Goal: Navigation & Orientation: Understand site structure

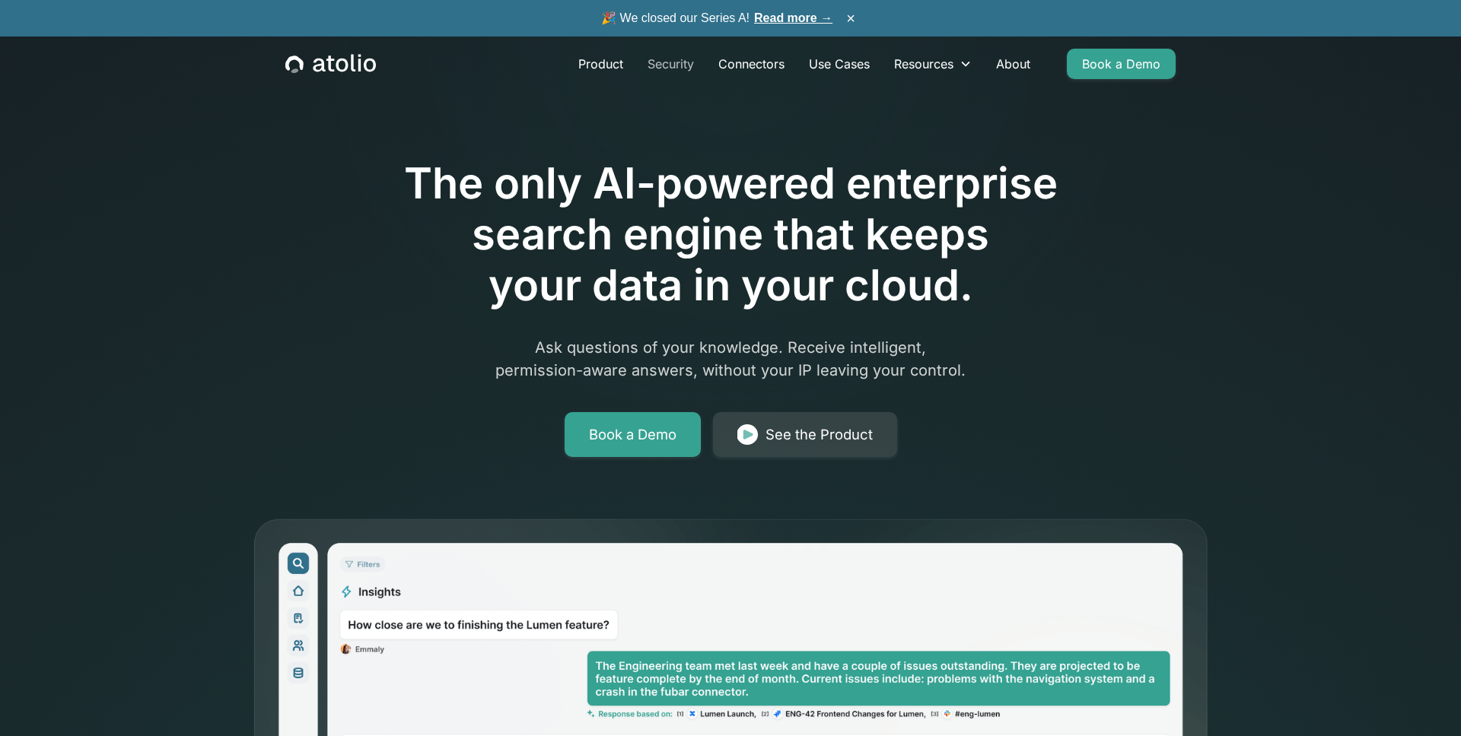
click at [664, 63] on link "Security" at bounding box center [670, 64] width 71 height 30
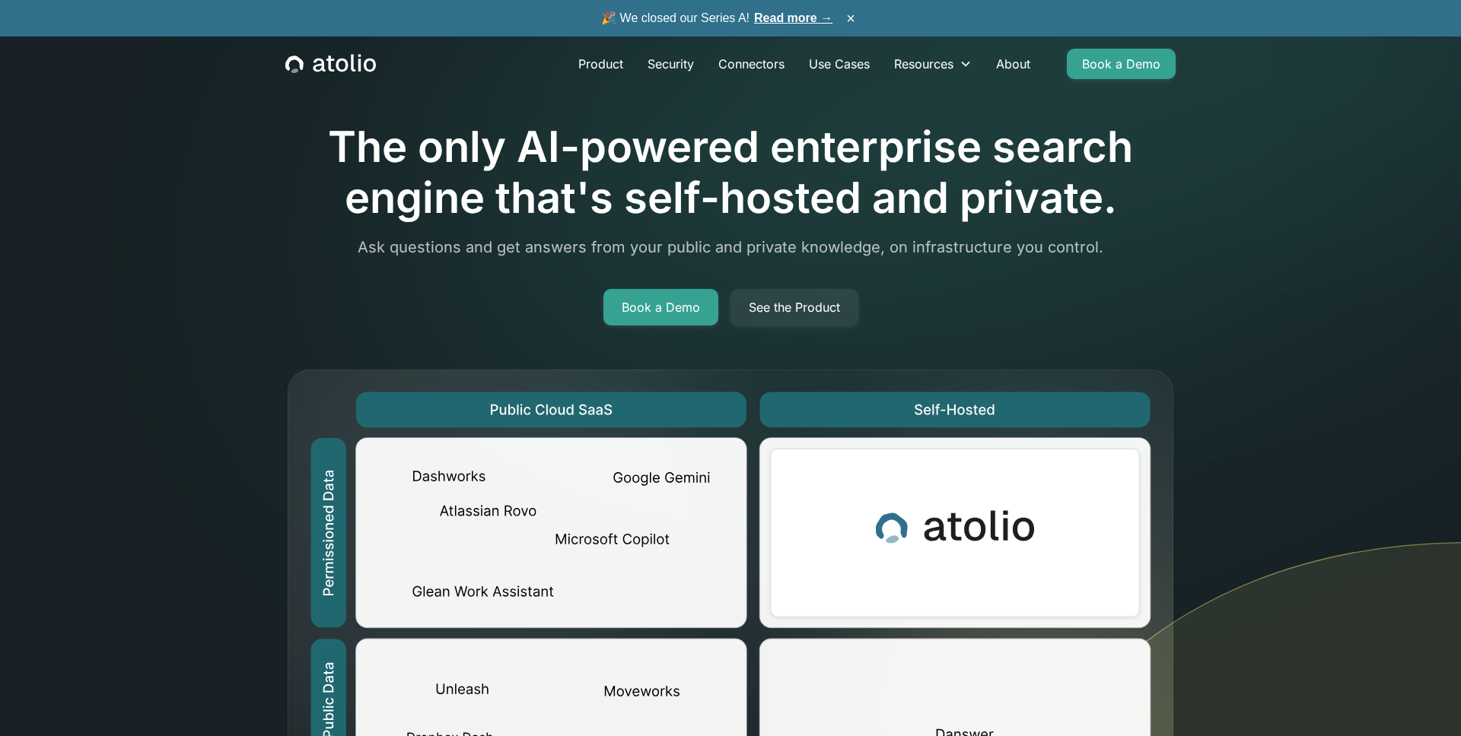
click at [322, 62] on icon "home" at bounding box center [319, 66] width 12 height 14
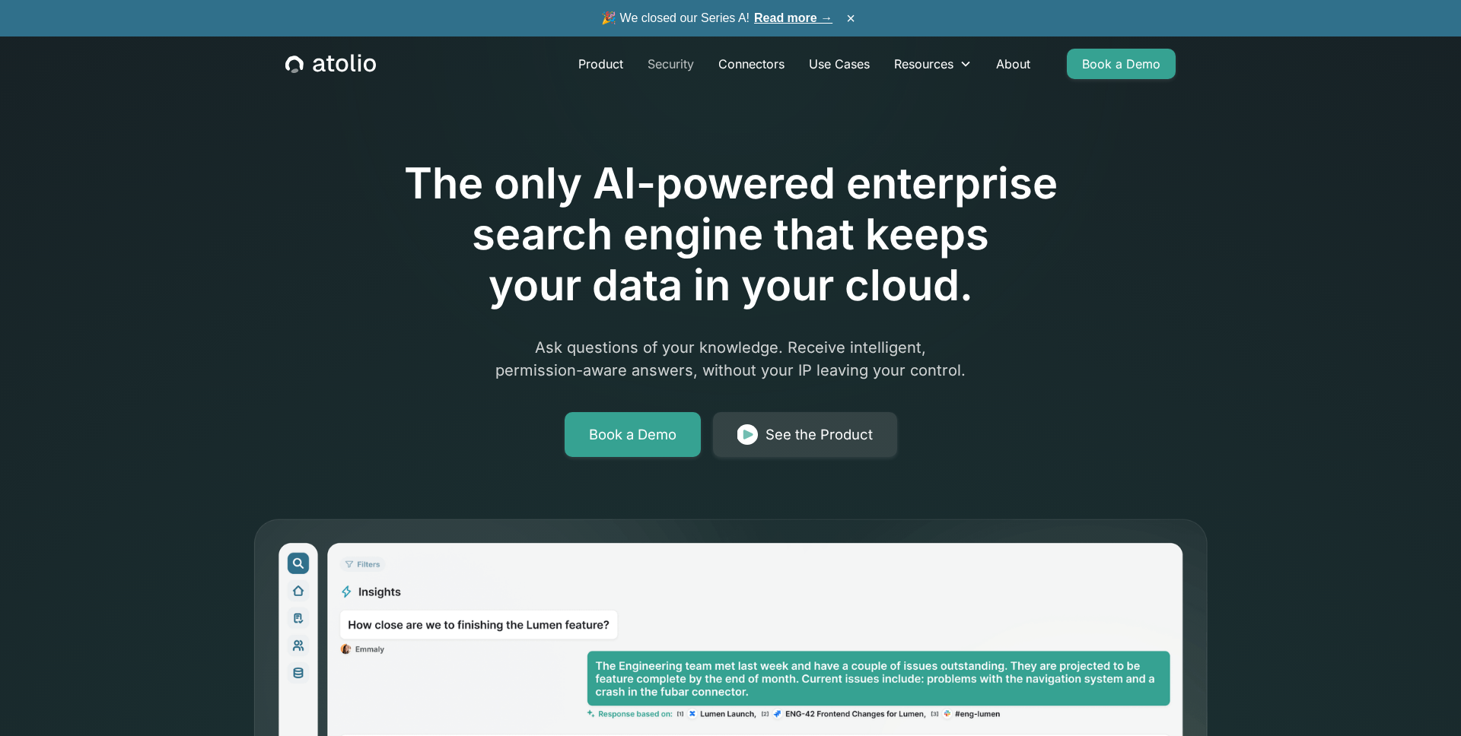
click at [676, 65] on link "Security" at bounding box center [670, 64] width 71 height 30
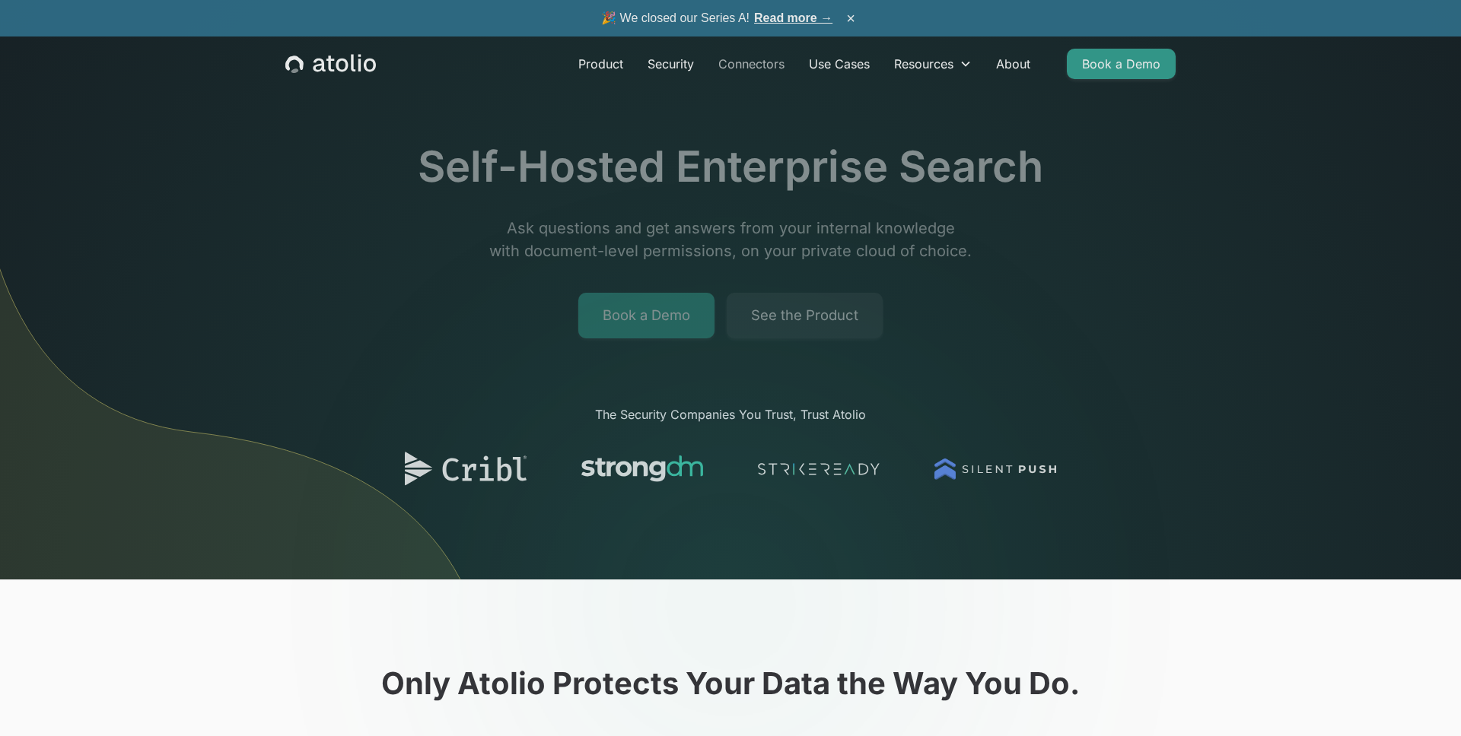
click at [773, 76] on link "Connectors" at bounding box center [751, 64] width 91 height 30
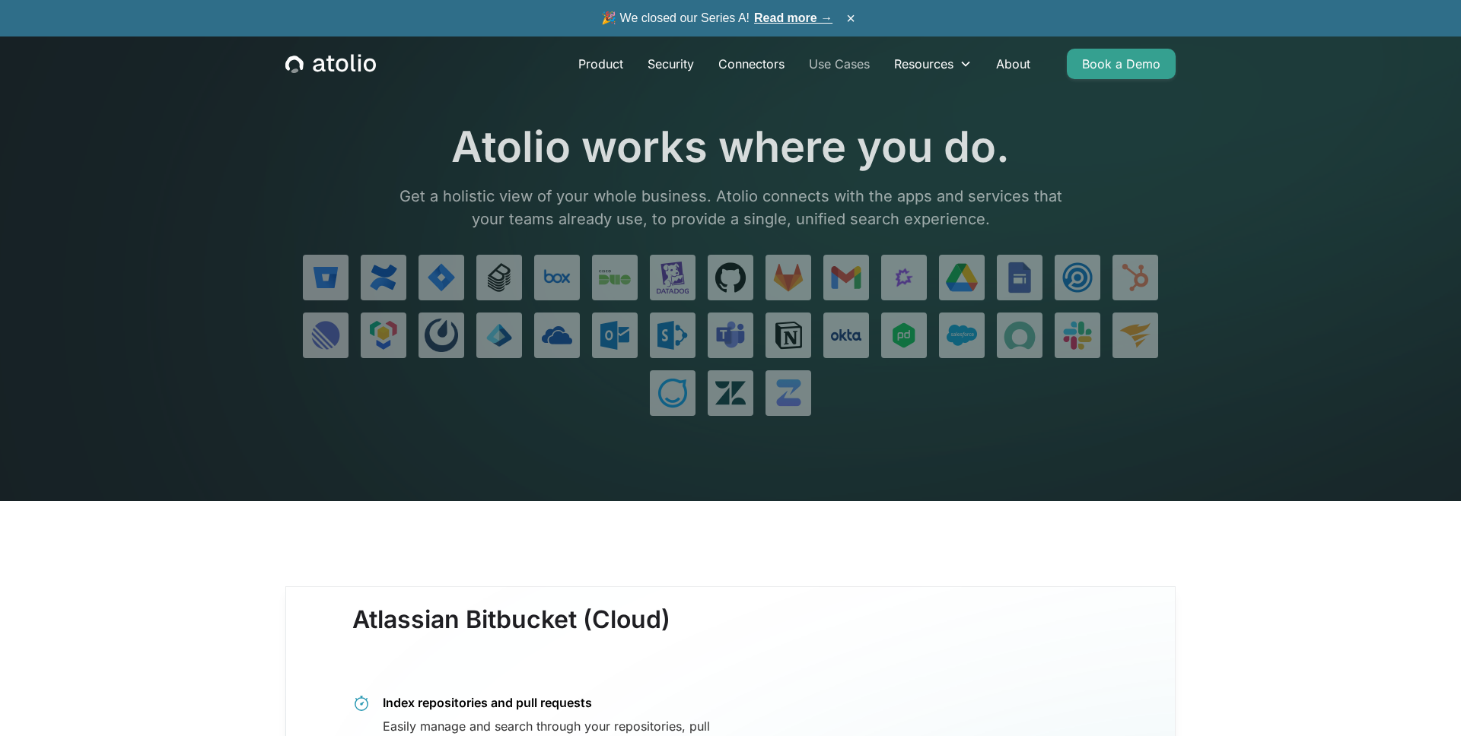
click at [846, 67] on link "Use Cases" at bounding box center [839, 64] width 85 height 30
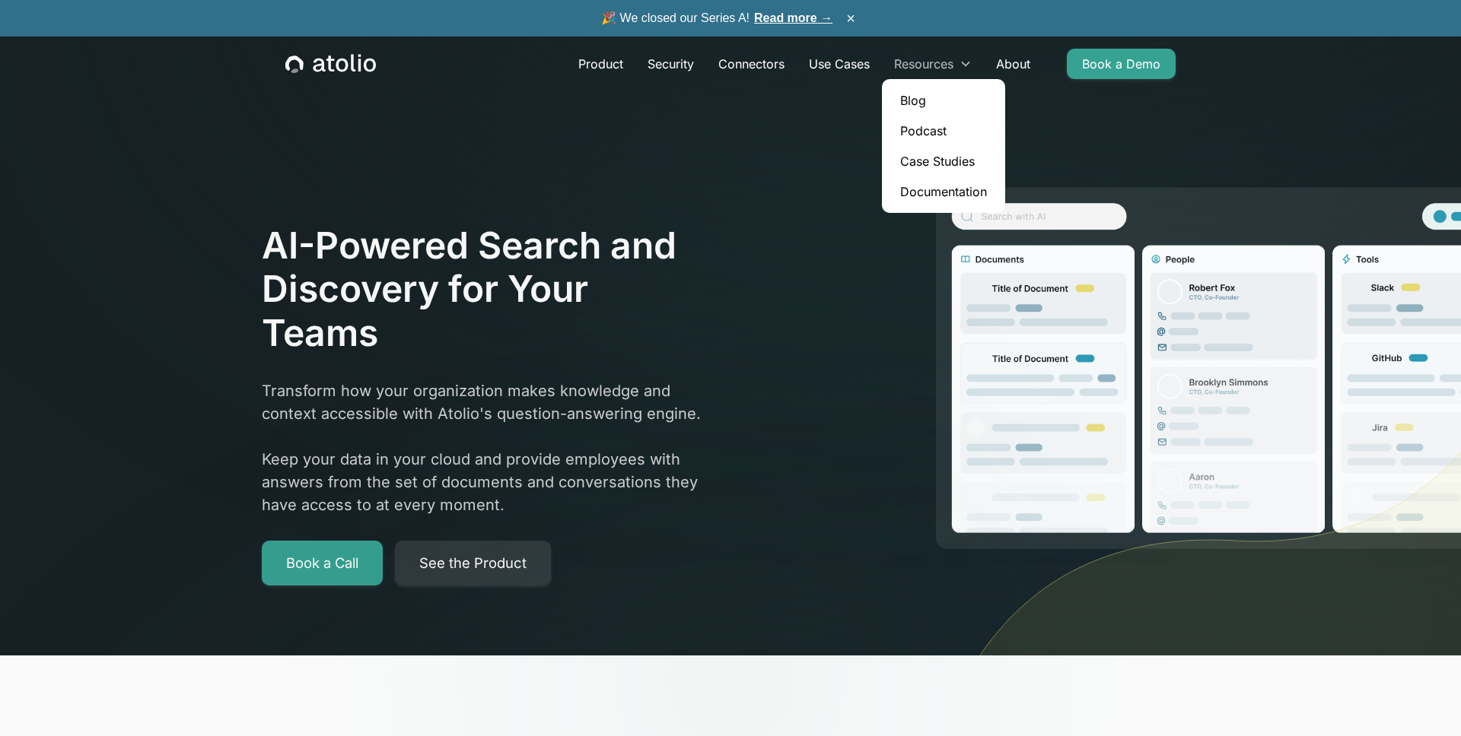
click at [924, 56] on div "Resources" at bounding box center [923, 64] width 59 height 18
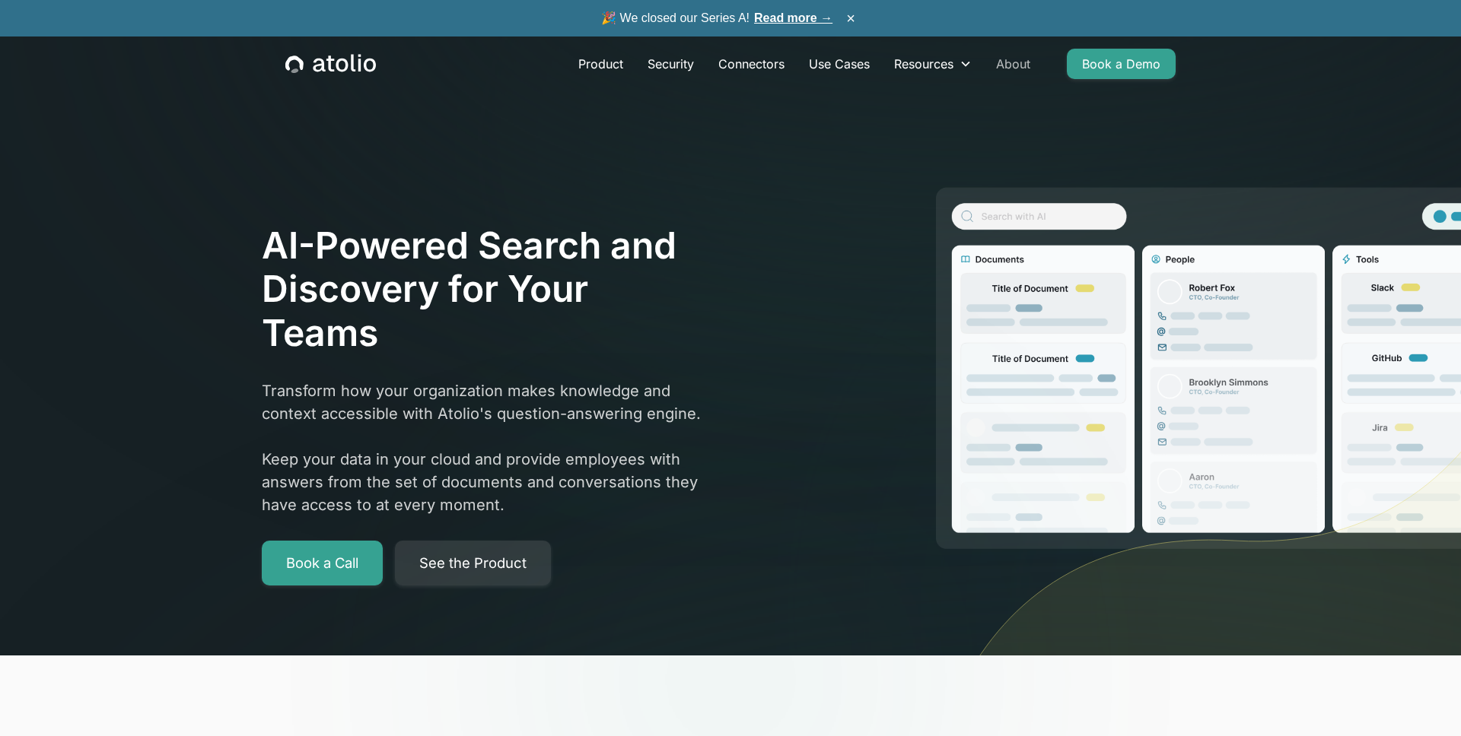
click at [999, 59] on link "About" at bounding box center [1013, 64] width 59 height 30
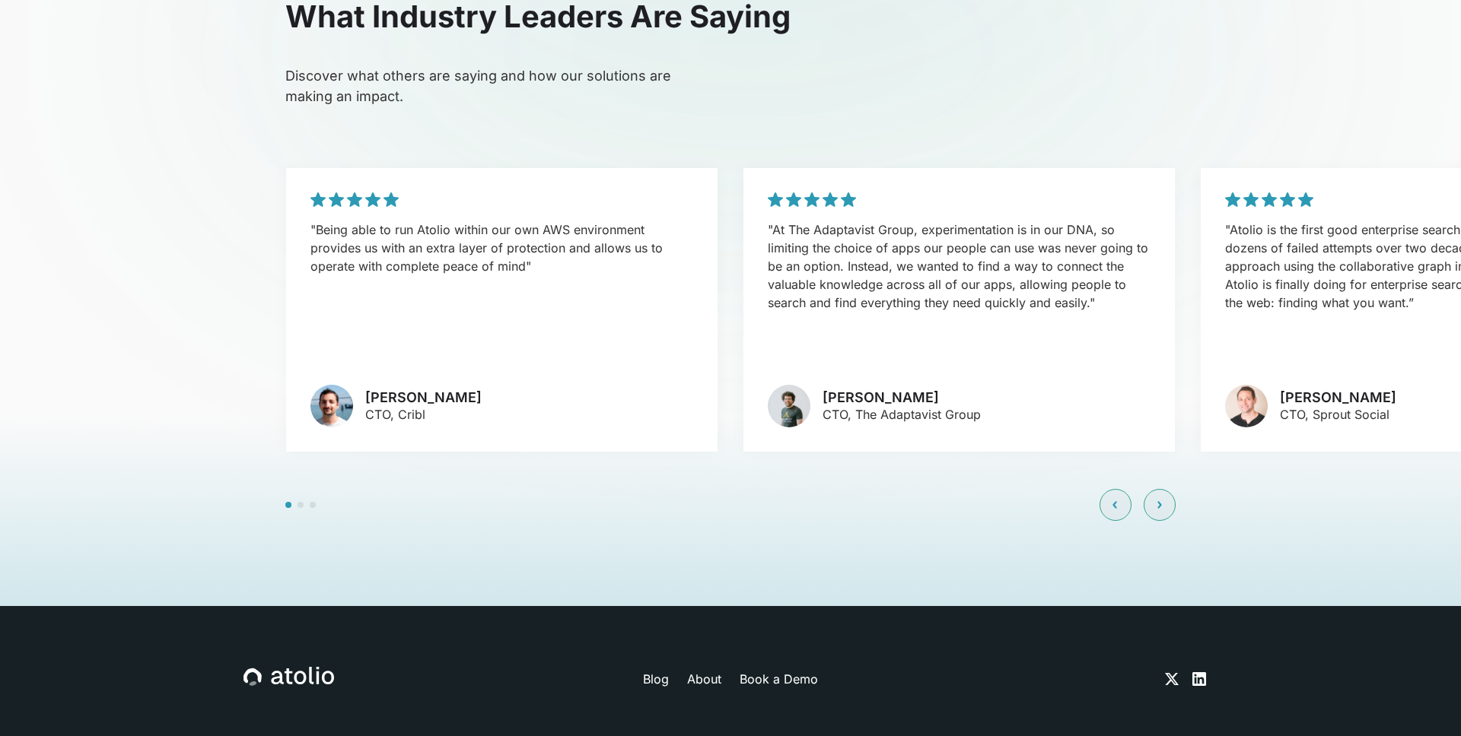
scroll to position [3636, 0]
